Goal: Navigation & Orientation: Find specific page/section

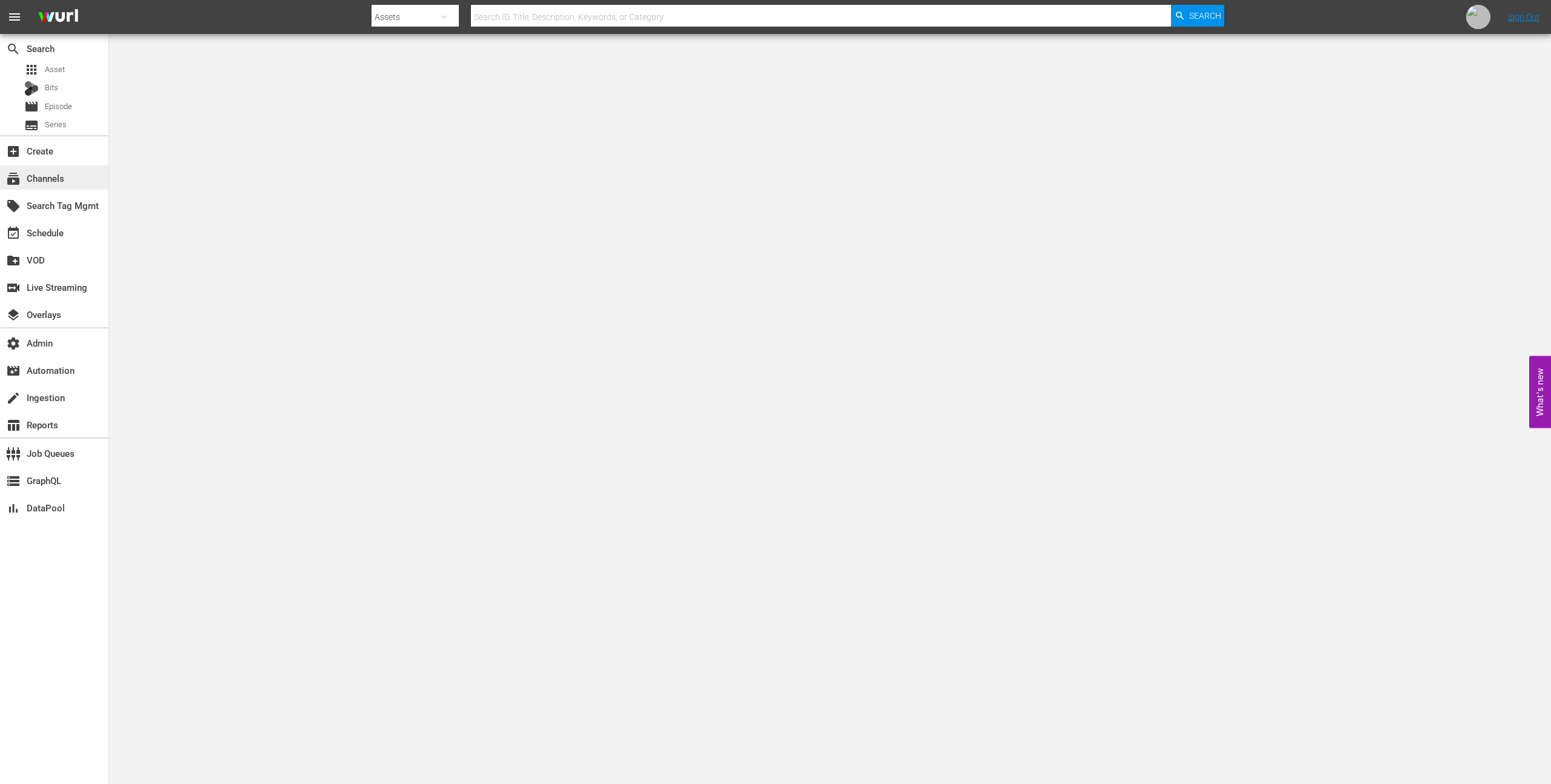
click at [87, 183] on div "subscriptions Channels" at bounding box center [54, 177] width 109 height 24
